Goal: Task Accomplishment & Management: Use online tool/utility

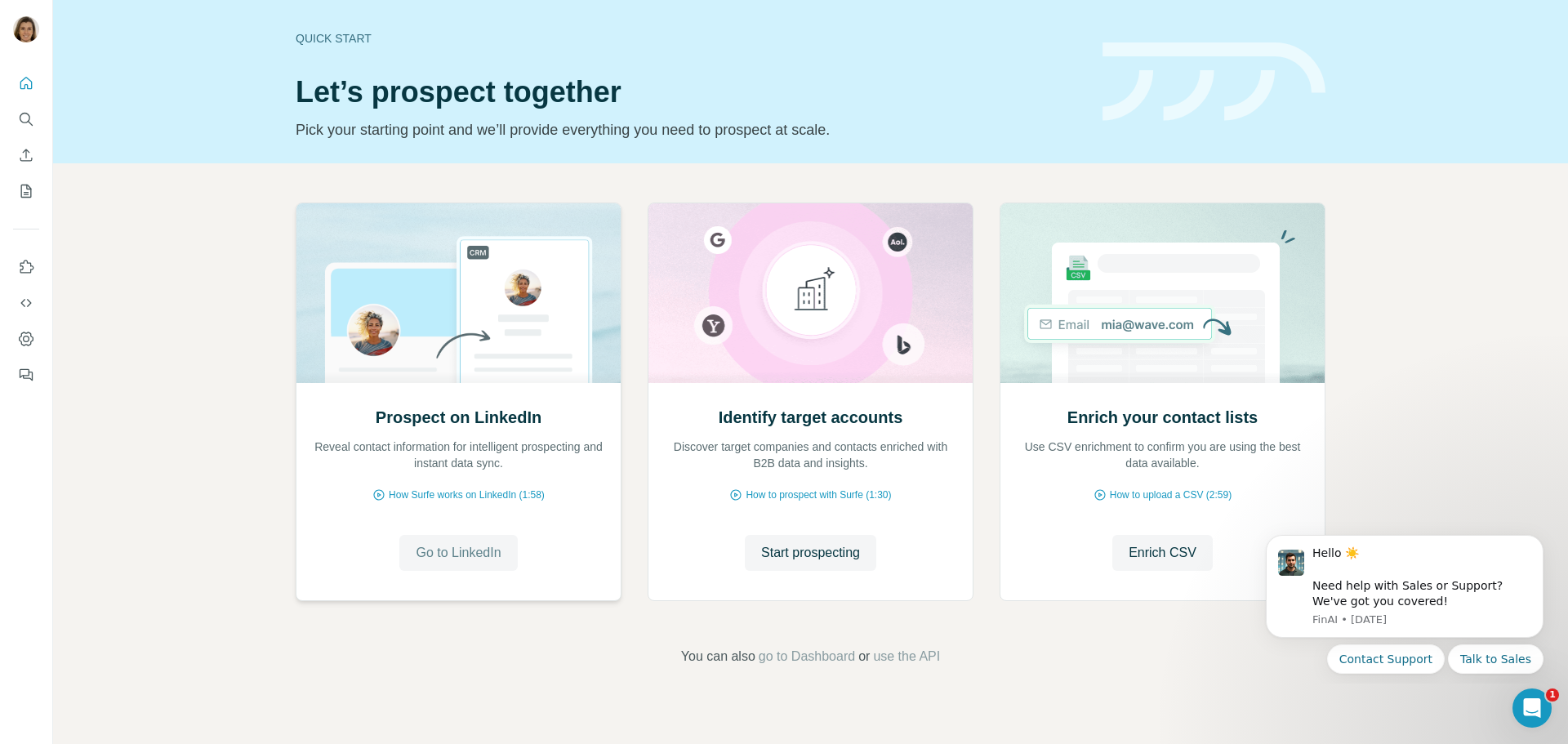
click at [475, 560] on span "Go to LinkedIn" at bounding box center [458, 552] width 85 height 20
click at [462, 555] on span "Go to LinkedIn" at bounding box center [458, 552] width 85 height 20
click at [446, 550] on span "Go to LinkedIn" at bounding box center [458, 552] width 85 height 20
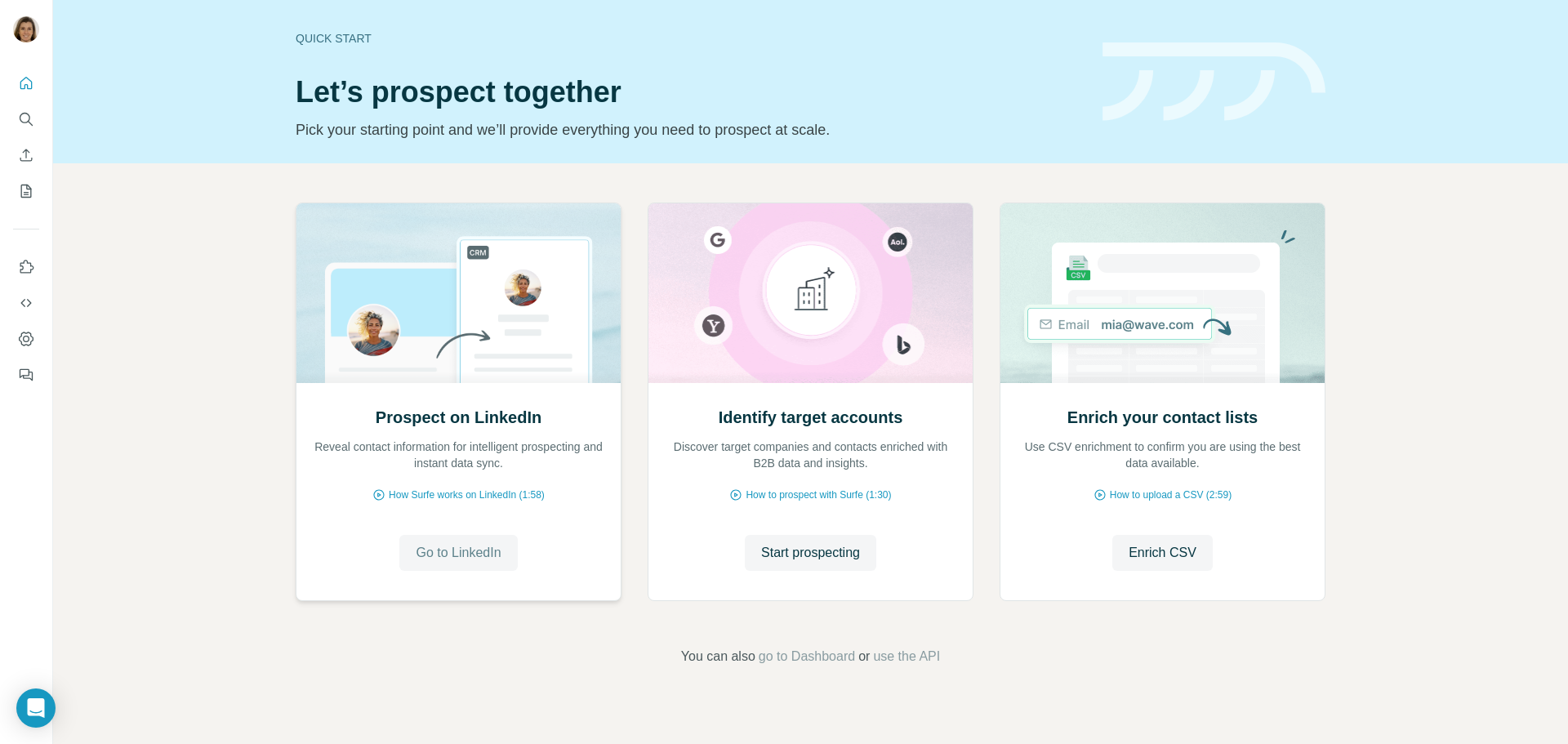
click at [434, 545] on span "Go to LinkedIn" at bounding box center [458, 552] width 85 height 20
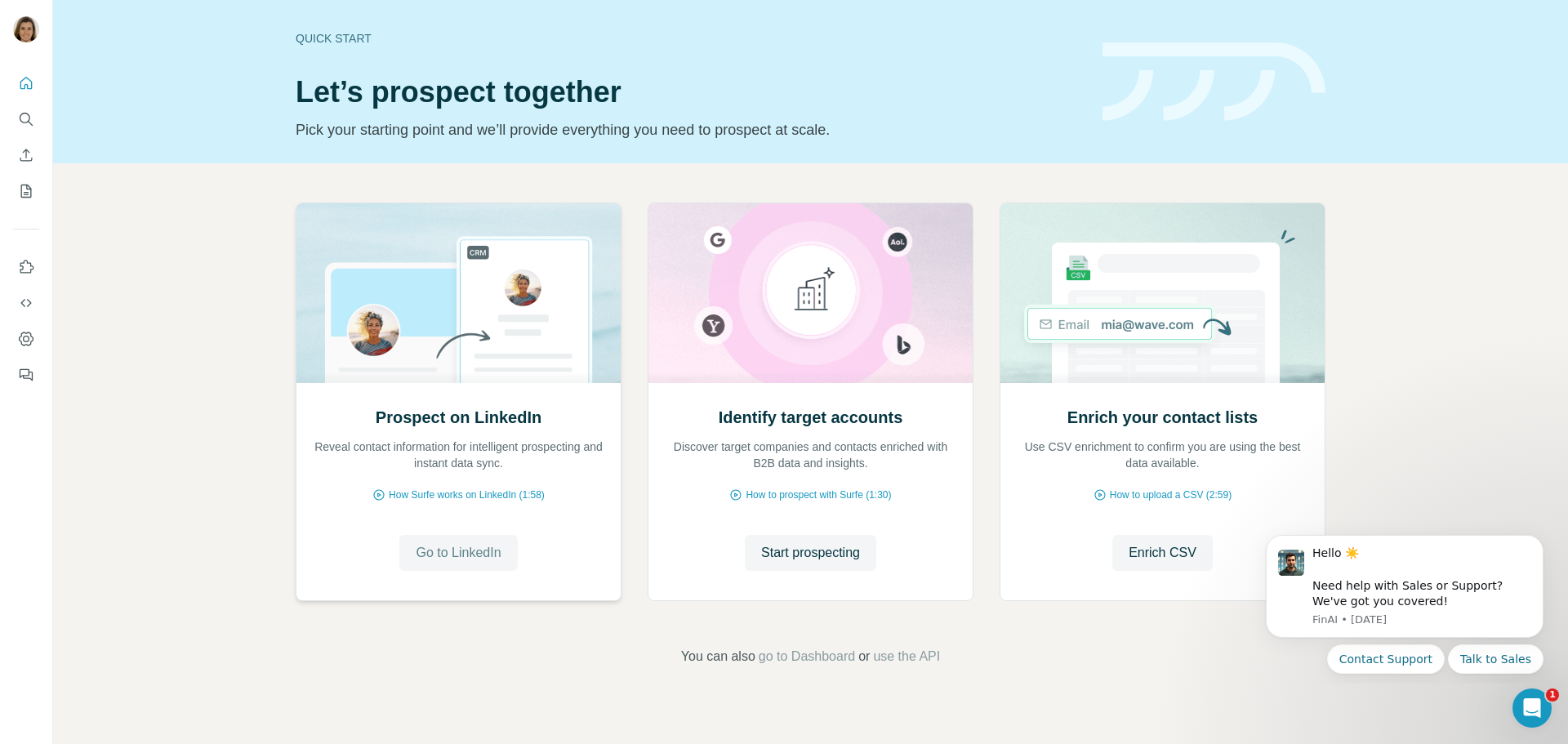
click at [465, 558] on span "Go to LinkedIn" at bounding box center [458, 552] width 85 height 20
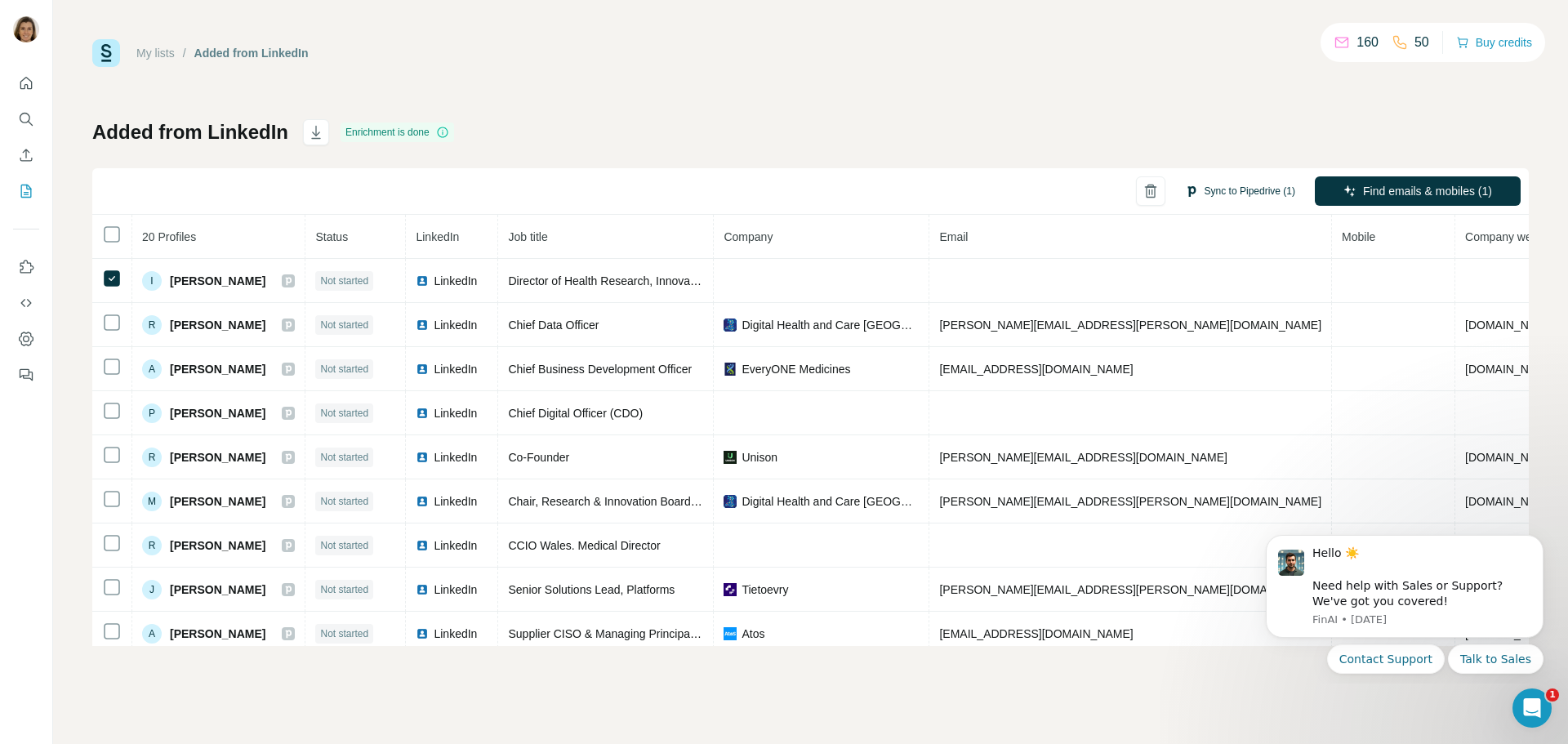
click at [1250, 190] on button "Sync to Pipedrive (1)" at bounding box center [1240, 191] width 133 height 24
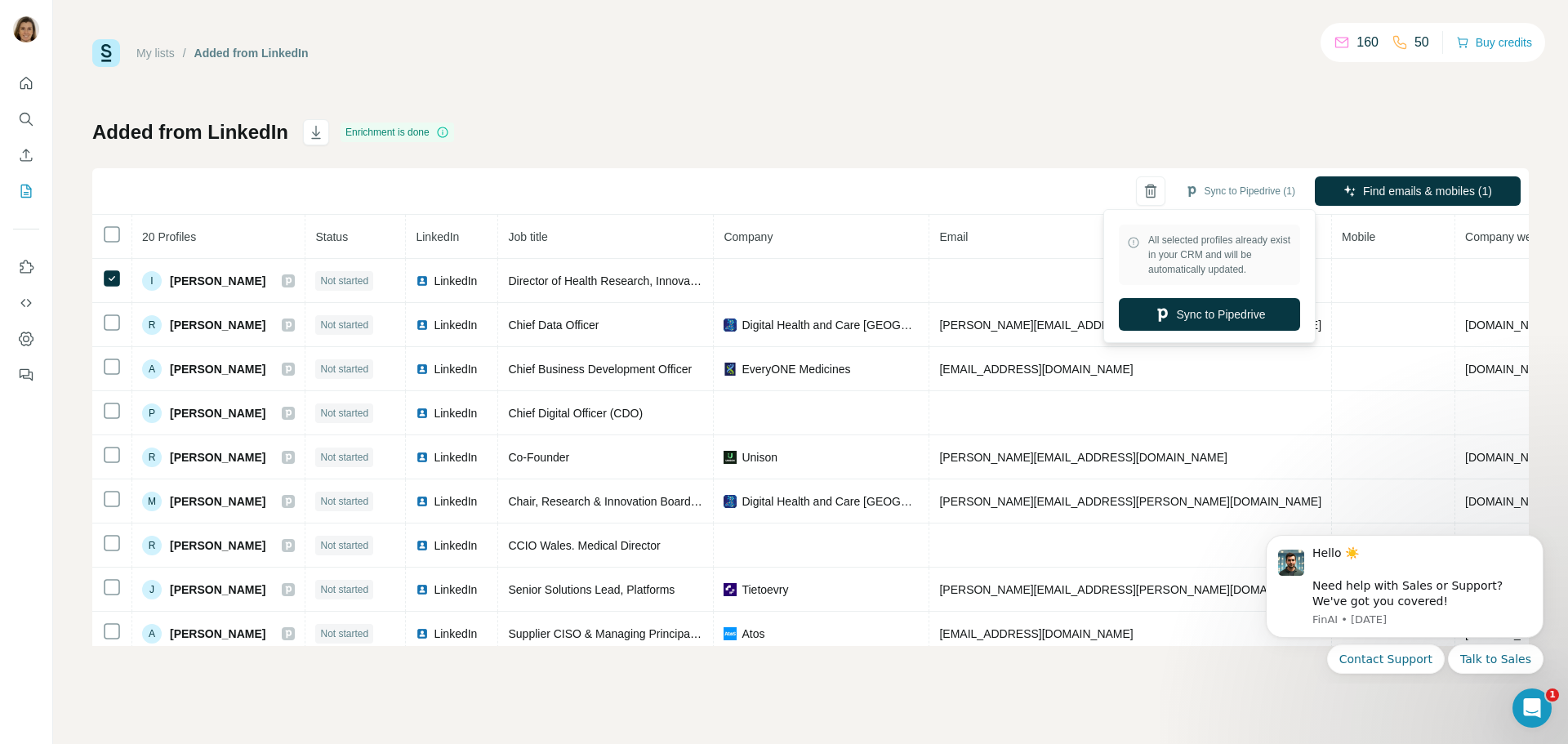
click at [1036, 186] on div "Sync to Pipedrive (1) Find emails & mobiles (1)" at bounding box center [811, 192] width 1437 height 47
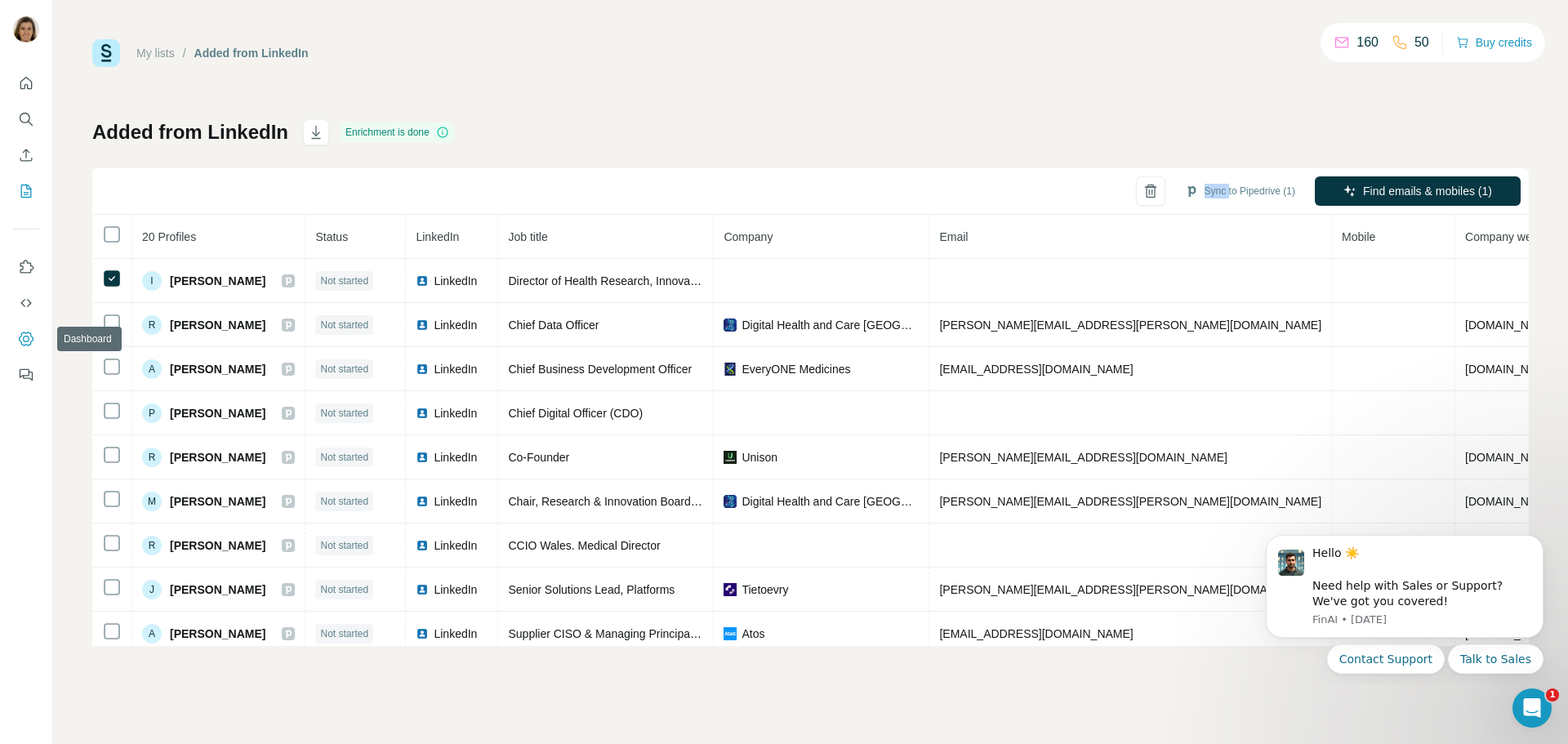
click at [16, 335] on button "Dashboard" at bounding box center [26, 338] width 26 height 29
